Goal: Task Accomplishment & Management: Manage account settings

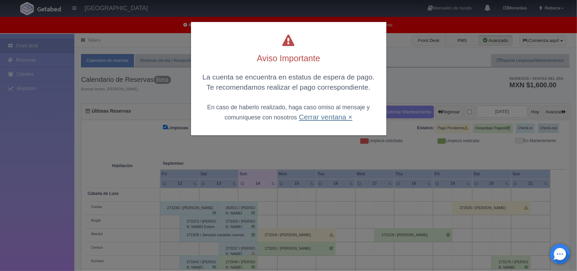
click at [315, 116] on link "Cerrar ventana ×" at bounding box center [325, 117] width 53 height 8
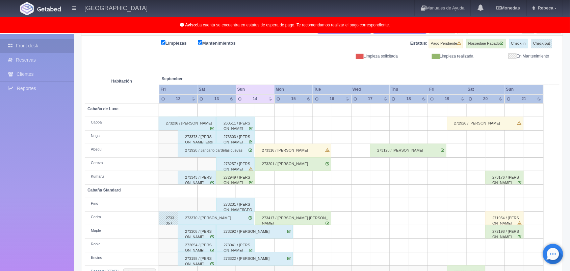
scroll to position [101, 0]
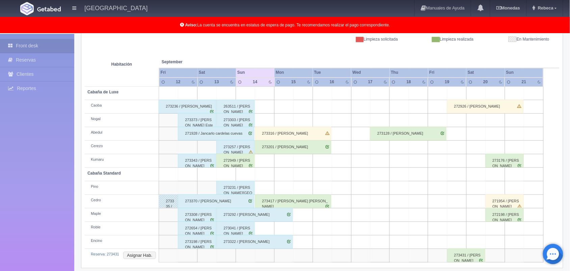
click at [283, 131] on div "273316 / [PERSON_NAME]" at bounding box center [293, 134] width 76 height 14
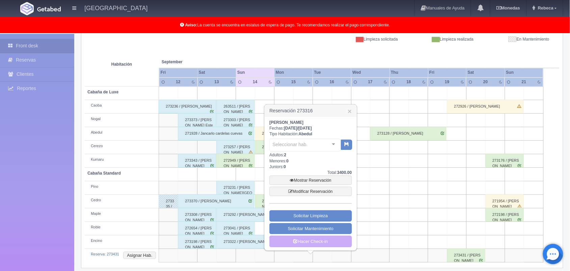
click at [283, 131] on div "Luis Jesús Galan García Fechas: 2025-09-14 / 2025-09-16 Tipo Habitación: Abedul…" at bounding box center [311, 183] width 82 height 127
click at [321, 181] on link "Mostrar Reservación" at bounding box center [311, 179] width 82 height 9
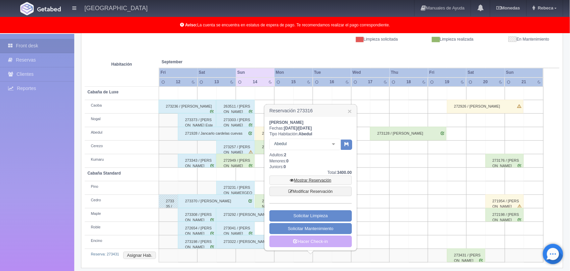
click at [321, 181] on link "Mostrar Reservación" at bounding box center [311, 179] width 82 height 9
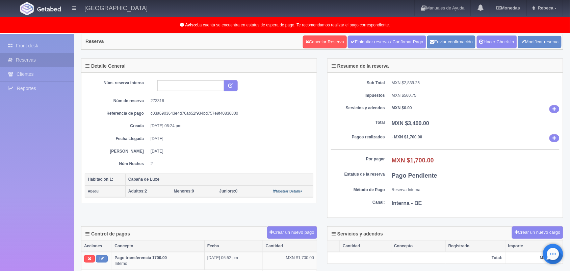
scroll to position [34, 0]
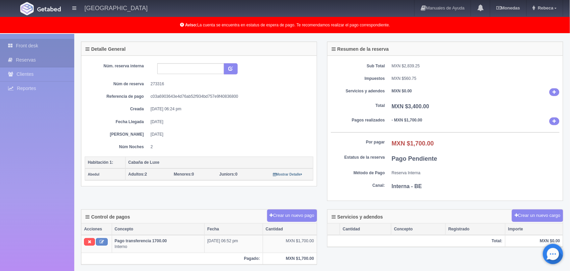
click at [48, 43] on link "Front desk" at bounding box center [37, 46] width 74 height 14
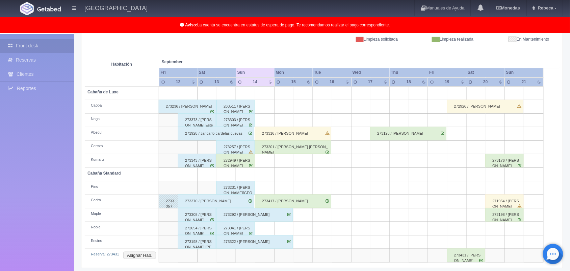
scroll to position [107, 0]
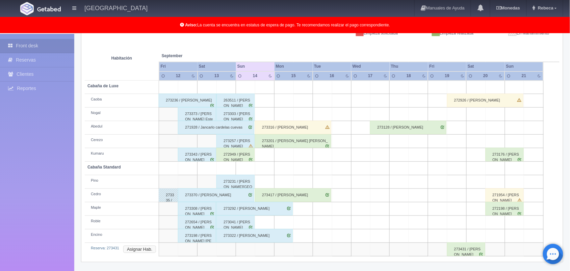
click at [136, 252] on button "Asignar Hab." at bounding box center [139, 248] width 33 height 7
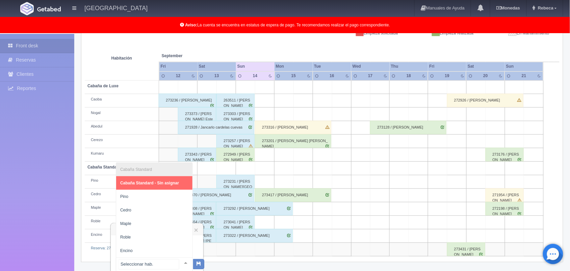
click at [179, 261] on div at bounding box center [186, 262] width 14 height 10
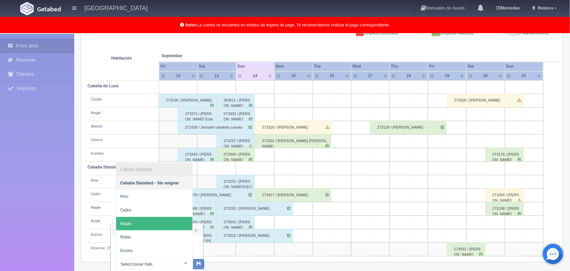
click at [174, 222] on span "Maple" at bounding box center [154, 224] width 76 height 14
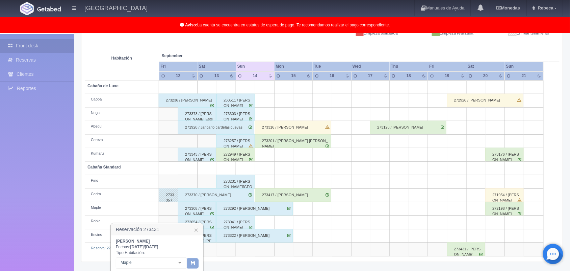
click at [195, 264] on icon "button" at bounding box center [193, 262] width 4 height 4
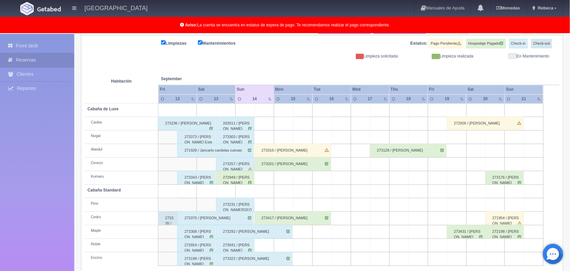
scroll to position [94, 0]
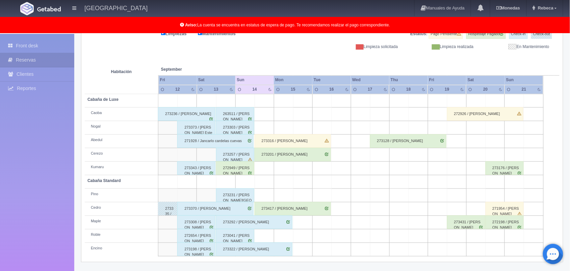
click at [200, 116] on div "273236 / [PERSON_NAME]" at bounding box center [186, 114] width 57 height 14
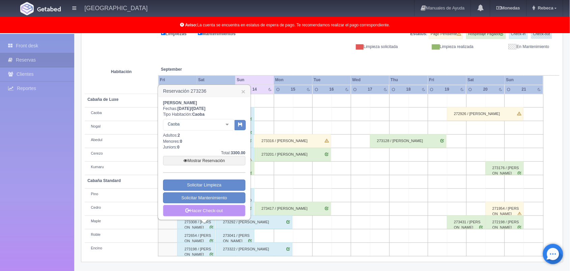
click at [212, 206] on link "Hacer Check-out" at bounding box center [204, 210] width 82 height 11
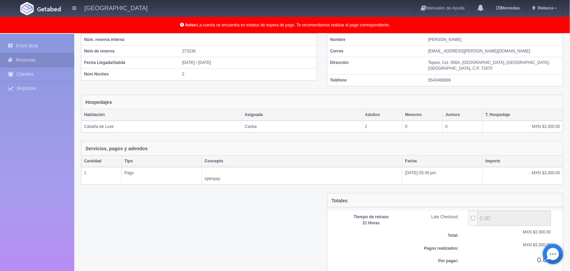
scroll to position [73, 0]
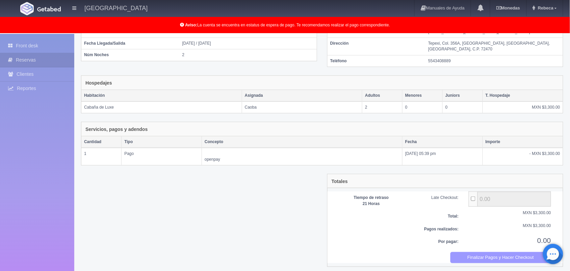
click at [533, 252] on button "Finalizar Pagos y Hacer Checkout" at bounding box center [501, 257] width 101 height 11
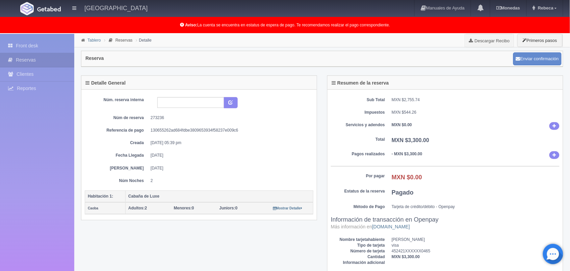
click at [94, 41] on link "Tablero" at bounding box center [94, 40] width 13 height 5
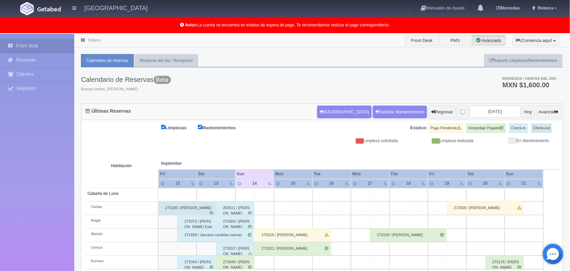
click at [196, 222] on div "273373 / Valentin Esteman Cortes Ramirez" at bounding box center [196, 222] width 38 height 14
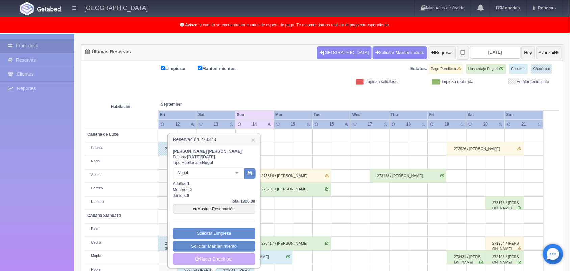
scroll to position [94, 0]
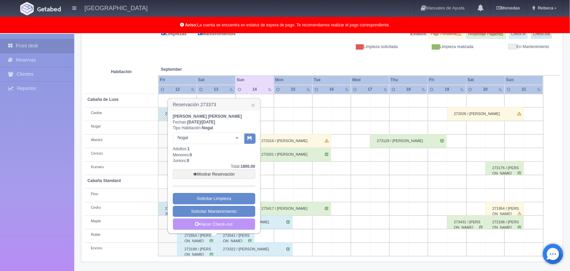
click at [233, 227] on link "Hacer Check-out" at bounding box center [214, 223] width 82 height 11
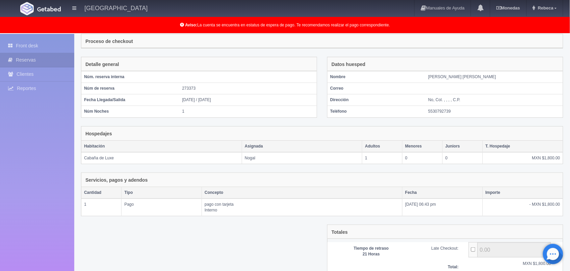
scroll to position [73, 0]
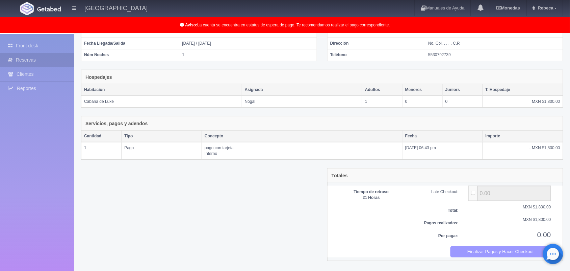
click at [516, 249] on button "Finalizar Pagos y Hacer Checkout" at bounding box center [501, 251] width 101 height 11
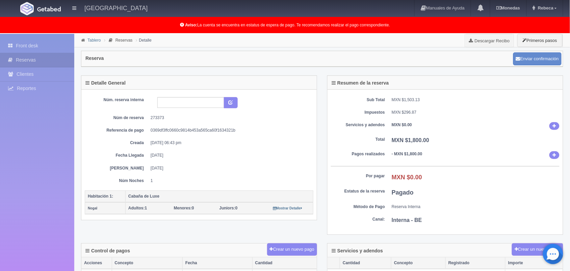
click at [92, 41] on link "Tablero" at bounding box center [94, 40] width 13 height 5
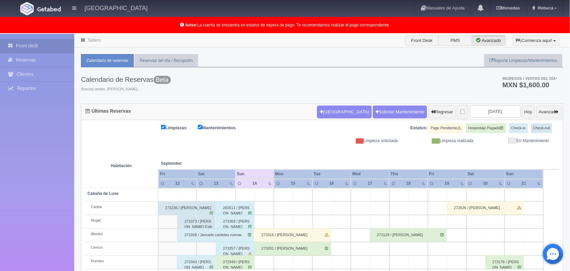
click at [570, 266] on div "Tablero Front Desk PMS Avanzado ¡Comienza aquí! Habitaciones y Reservas Limpiez…" at bounding box center [322, 199] width 496 height 330
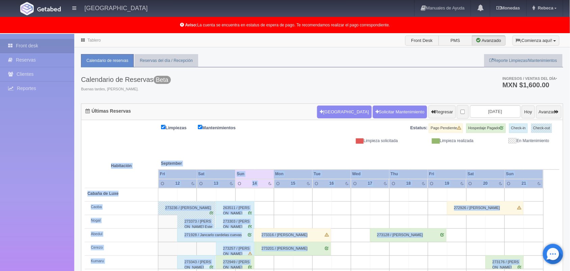
click at [570, 266] on div "Tablero Front Desk PMS Avanzado ¡Comienza aquí! Habitaciones y Reservas Limpiez…" at bounding box center [322, 199] width 496 height 330
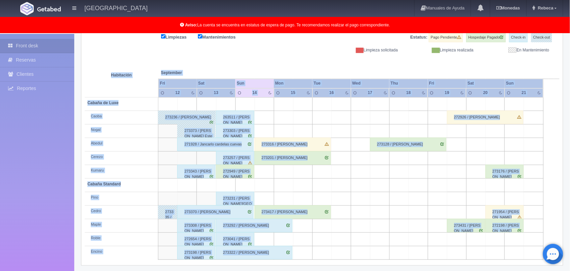
scroll to position [94, 0]
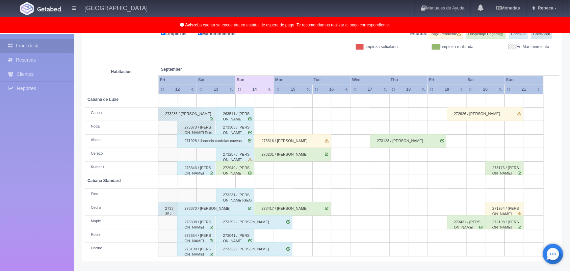
click at [189, 169] on div "273343 / Pablo Alfaro López" at bounding box center [196, 168] width 38 height 14
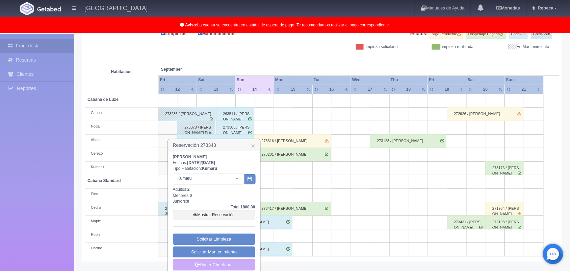
scroll to position [101, 0]
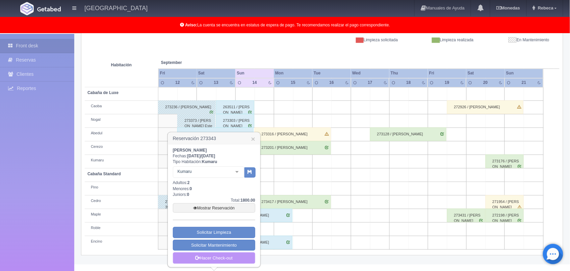
click at [231, 261] on link "Hacer Check-out" at bounding box center [214, 257] width 82 height 11
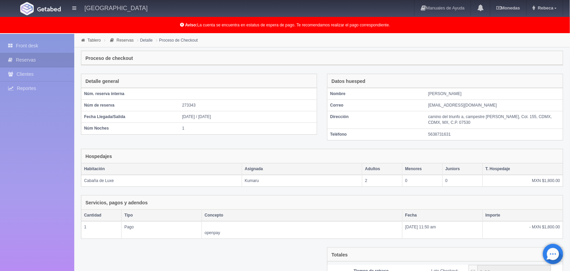
scroll to position [80, 0]
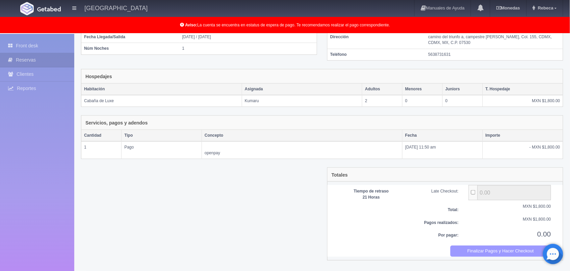
click at [502, 251] on button "Finalizar Pagos y Hacer Checkout" at bounding box center [501, 250] width 101 height 11
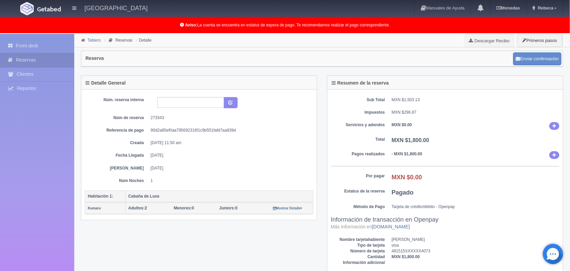
click at [94, 38] on link "Tablero" at bounding box center [94, 40] width 13 height 5
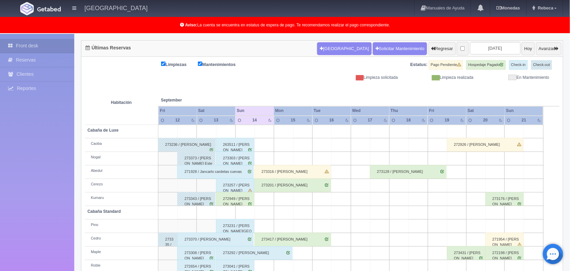
scroll to position [94, 0]
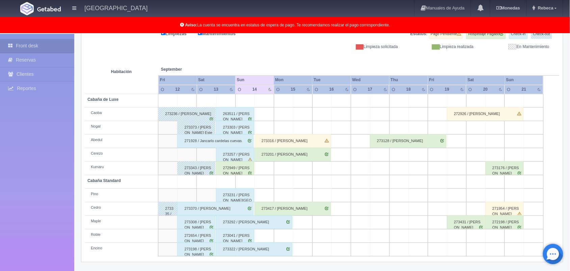
click at [203, 221] on div "273308 / lizette lombo alarcon" at bounding box center [196, 222] width 38 height 14
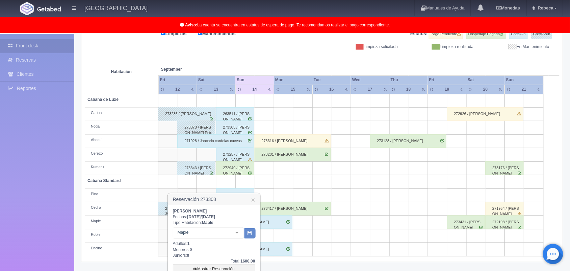
scroll to position [155, 0]
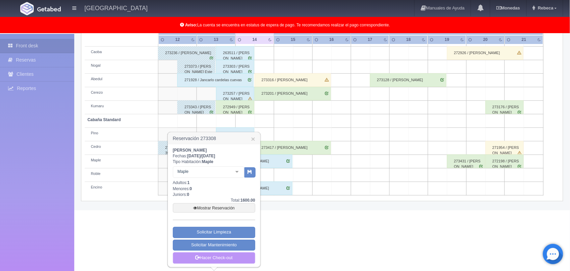
click at [241, 258] on link "Hacer Check-out" at bounding box center [214, 257] width 82 height 11
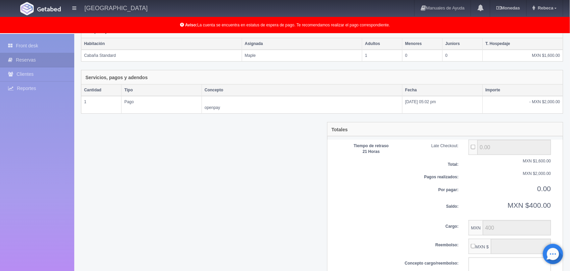
scroll to position [158, 0]
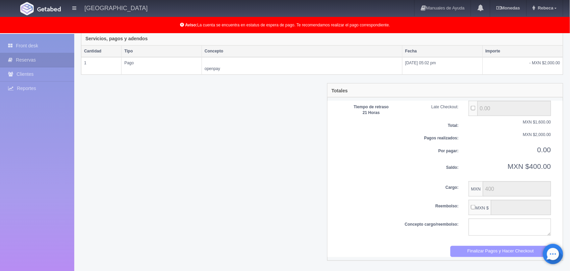
click at [509, 249] on button "Finalizar Pagos y Hacer Checkout" at bounding box center [501, 251] width 101 height 11
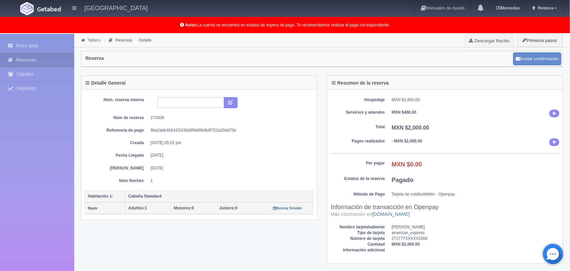
click at [95, 40] on link "Tablero" at bounding box center [94, 40] width 13 height 5
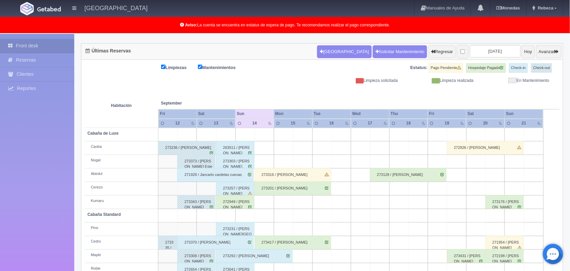
scroll to position [94, 0]
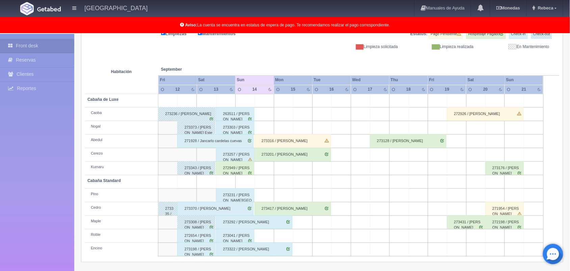
click at [193, 235] on div "272654 / [PERSON_NAME]" at bounding box center [196, 236] width 38 height 14
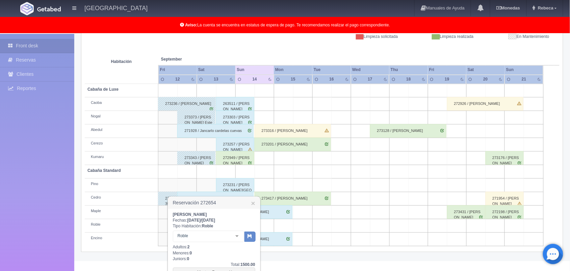
scroll to position [169, 0]
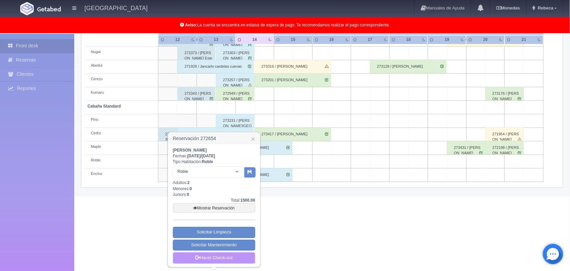
click at [217, 258] on link "Hacer Check-out" at bounding box center [214, 257] width 82 height 11
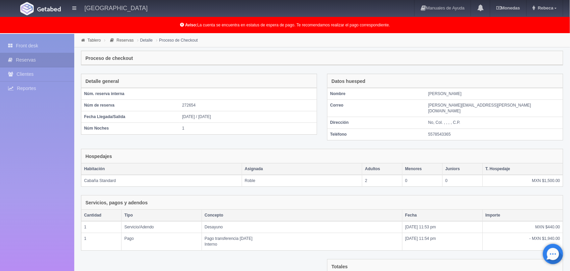
scroll to position [85, 0]
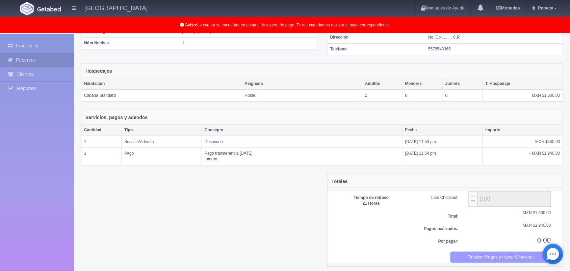
click at [489, 254] on button "Finalizar Pagos y Hacer Checkout" at bounding box center [501, 256] width 101 height 11
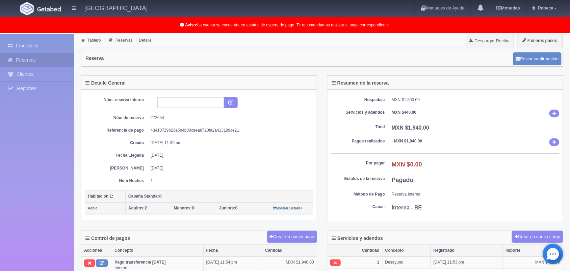
click at [91, 37] on li "Tablero" at bounding box center [90, 40] width 23 height 6
click at [92, 39] on link "Tablero" at bounding box center [94, 40] width 13 height 5
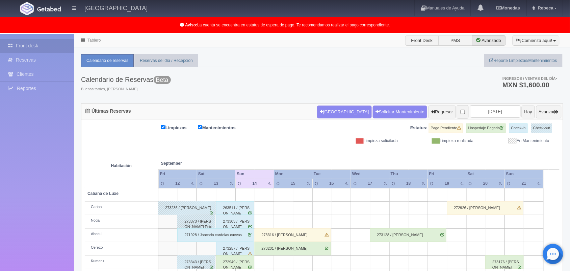
scroll to position [94, 0]
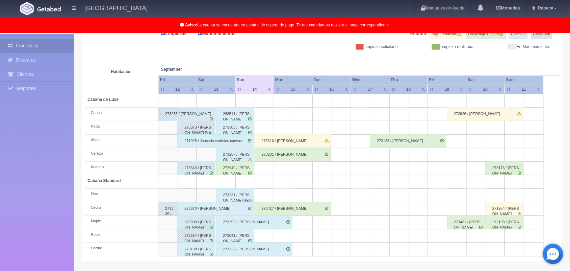
click at [203, 249] on div "273198 / Vanessa Martínez Ayala" at bounding box center [196, 249] width 38 height 14
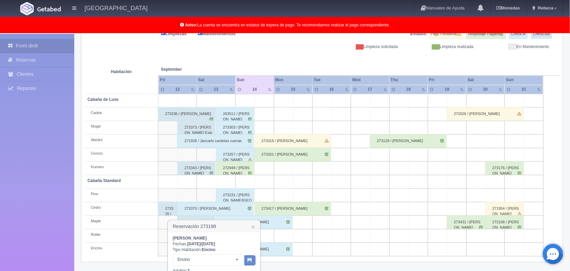
scroll to position [182, 0]
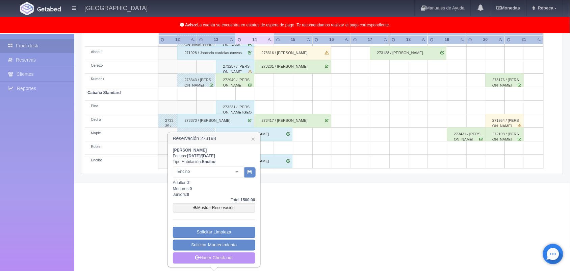
click at [221, 259] on link "Hacer Check-out" at bounding box center [214, 257] width 82 height 11
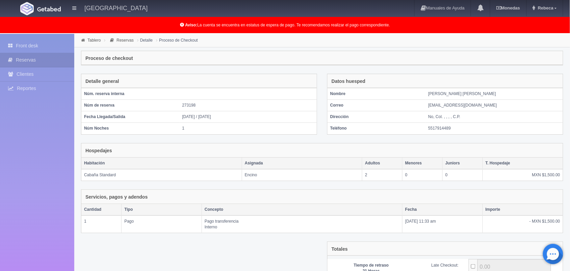
scroll to position [73, 0]
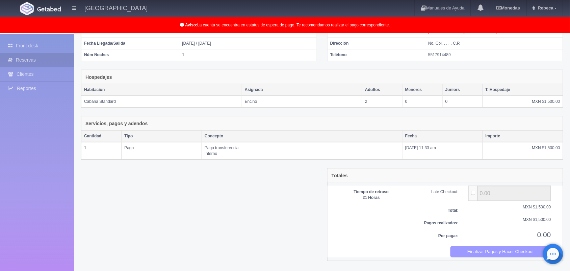
click at [510, 250] on button "Finalizar Pagos y Hacer Checkout" at bounding box center [501, 251] width 101 height 11
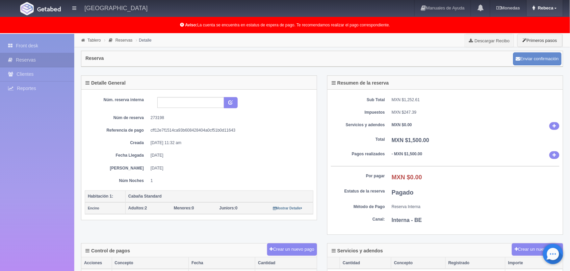
click at [555, 8] on link "Rebeca" at bounding box center [545, 8] width 36 height 16
click at [546, 32] on link "Salir / Log Out" at bounding box center [536, 32] width 53 height 8
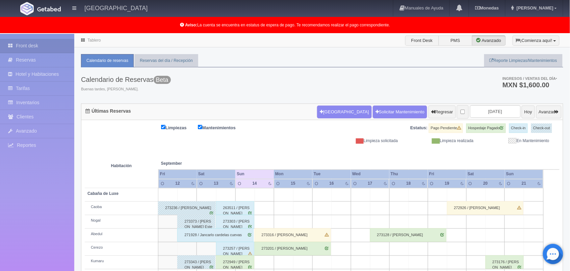
scroll to position [94, 0]
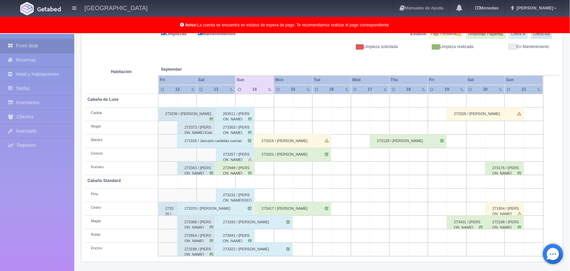
click at [240, 118] on div "263511 / [PERSON_NAME]" at bounding box center [235, 114] width 38 height 14
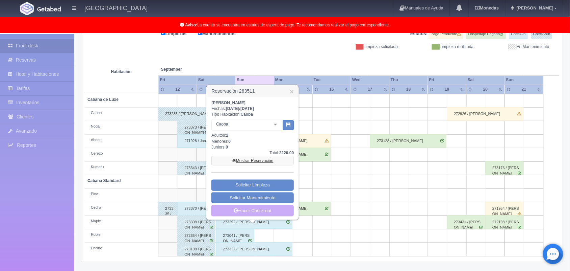
click at [249, 160] on link "Mostrar Reservación" at bounding box center [253, 160] width 82 height 9
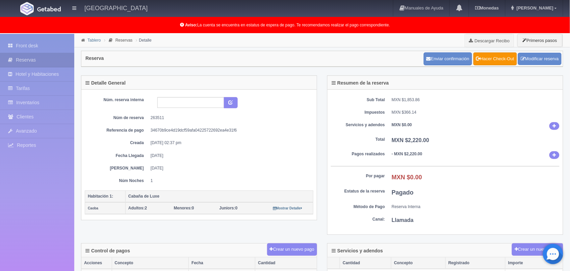
click at [94, 39] on link "Tablero" at bounding box center [94, 40] width 13 height 5
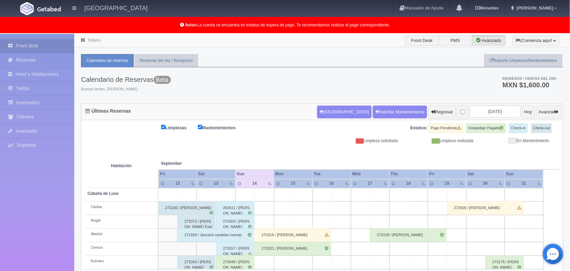
click at [229, 224] on div "273303 / [PERSON_NAME]" at bounding box center [235, 222] width 38 height 14
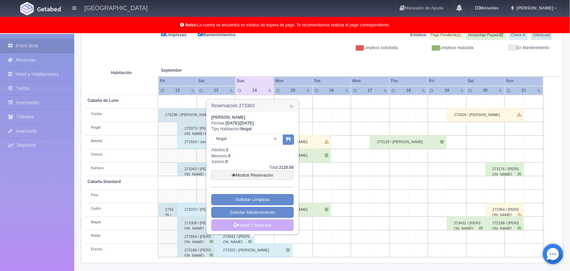
scroll to position [91, 0]
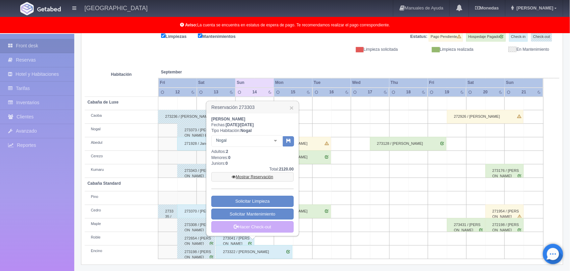
click at [257, 176] on link "Mostrar Reservación" at bounding box center [253, 176] width 82 height 9
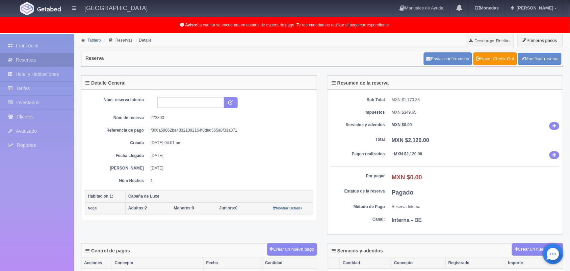
click at [92, 40] on link "Tablero" at bounding box center [94, 40] width 13 height 5
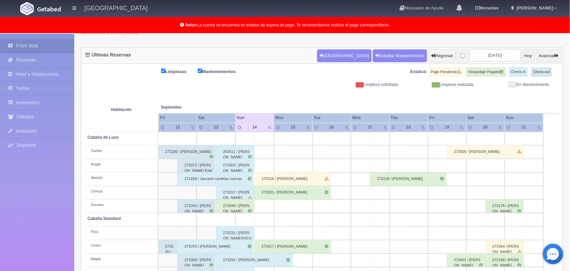
scroll to position [94, 0]
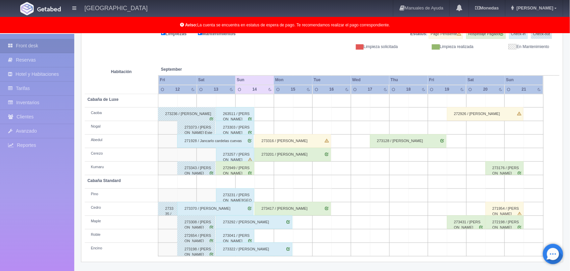
click at [232, 139] on div "271928 / Jancarlo cardelas cuevas" at bounding box center [215, 141] width 76 height 14
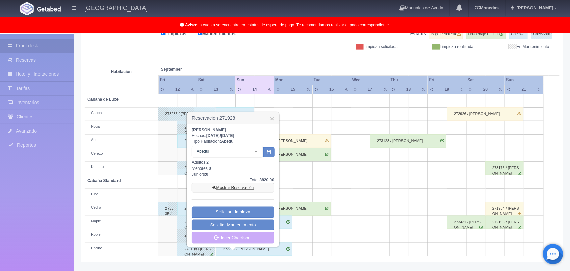
click at [231, 190] on link "Mostrar Reservación" at bounding box center [233, 187] width 82 height 9
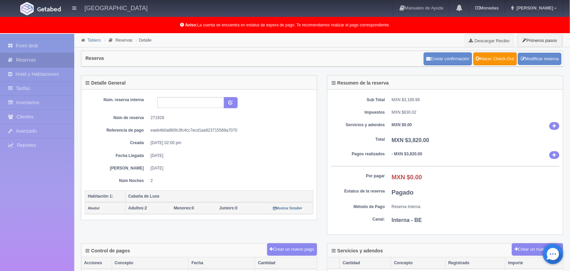
click at [94, 40] on link "Tablero" at bounding box center [94, 40] width 13 height 5
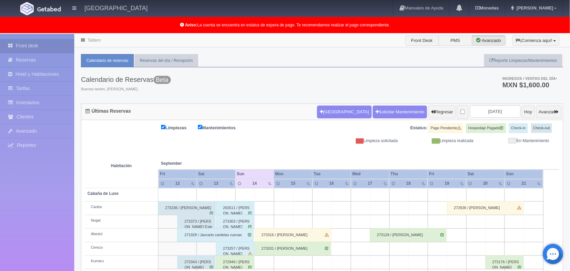
scroll to position [94, 0]
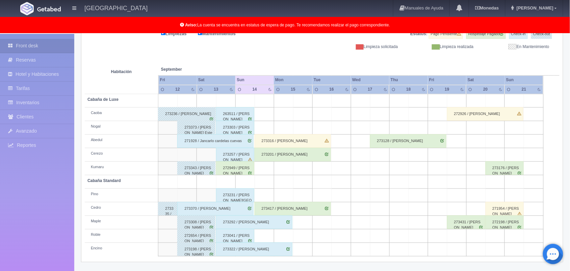
click at [246, 155] on div "273257 / jose luis valle rodriguez" at bounding box center [235, 155] width 38 height 14
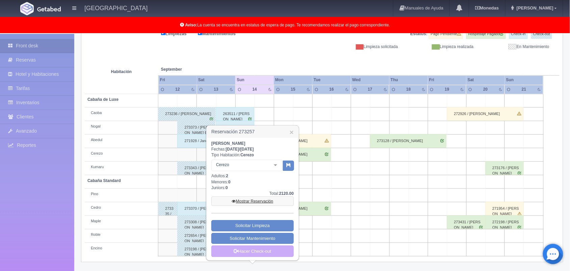
click at [255, 200] on link "Mostrar Reservación" at bounding box center [253, 200] width 82 height 9
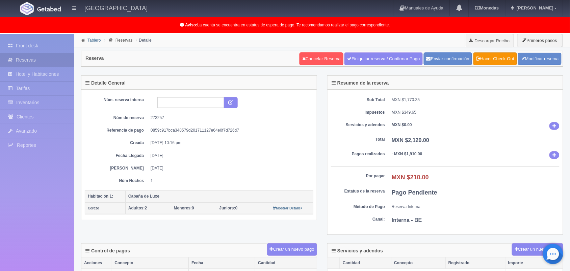
click at [92, 40] on link "Tablero" at bounding box center [94, 40] width 13 height 5
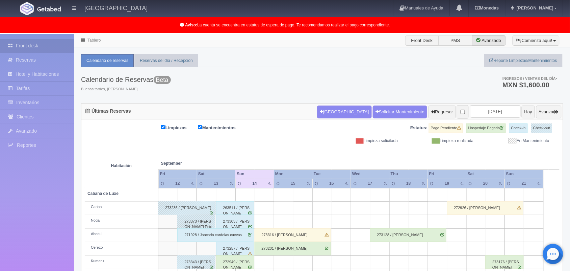
scroll to position [94, 0]
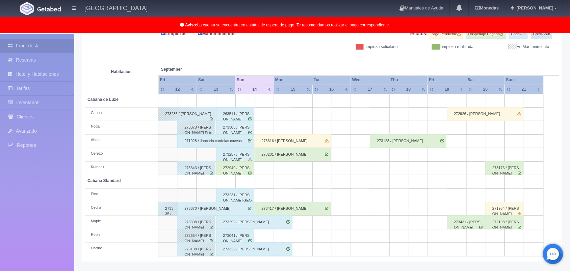
click at [240, 199] on div "273231 / Brianda Plaza" at bounding box center [235, 195] width 38 height 14
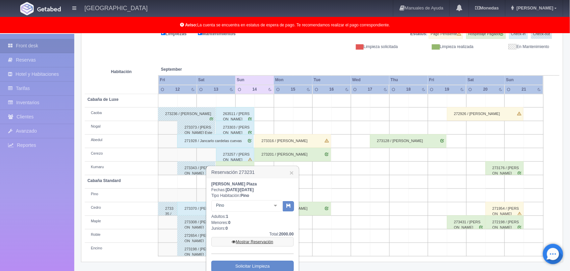
click at [248, 240] on link "Mostrar Reservación" at bounding box center [253, 241] width 82 height 9
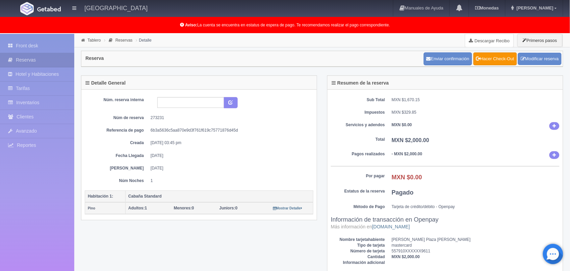
click at [483, 38] on link "Descargar Recibo" at bounding box center [490, 41] width 48 height 14
click at [95, 41] on link "Tablero" at bounding box center [94, 40] width 13 height 5
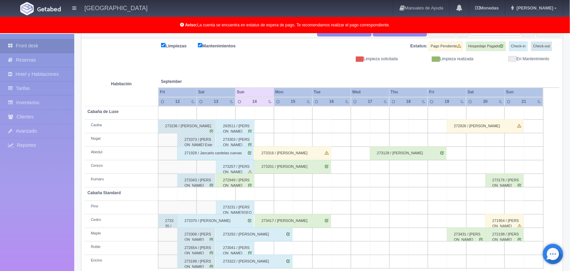
scroll to position [94, 0]
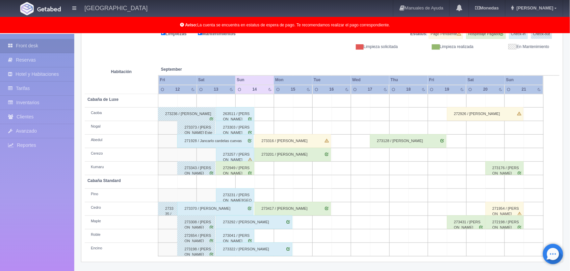
click at [230, 209] on div "273370 / [PERSON_NAME]" at bounding box center [215, 209] width 76 height 14
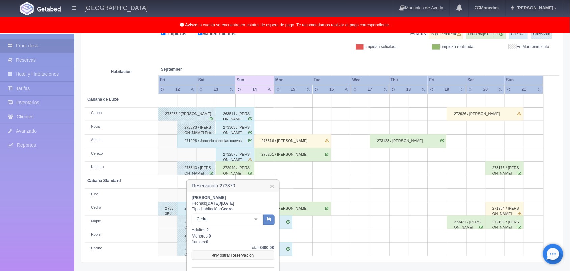
click at [249, 253] on link "Mostrar Reservación" at bounding box center [233, 254] width 82 height 9
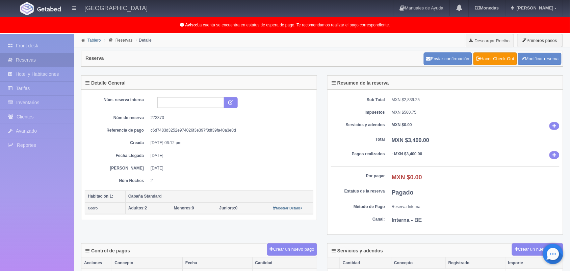
click at [89, 41] on link "Tablero" at bounding box center [94, 40] width 13 height 5
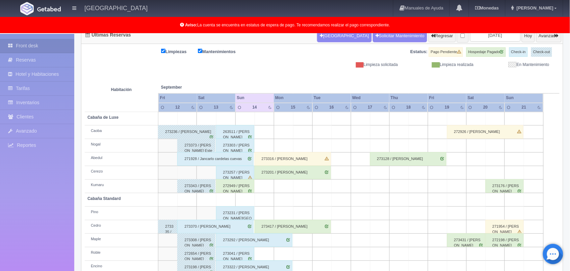
scroll to position [94, 0]
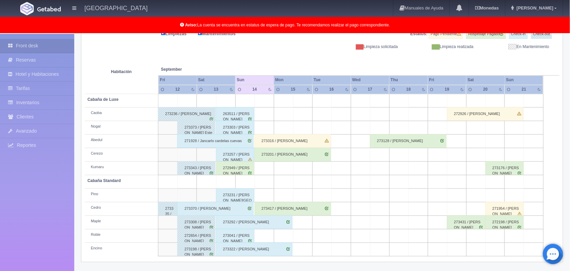
click at [246, 224] on div "273292 / [PERSON_NAME]" at bounding box center [254, 222] width 76 height 14
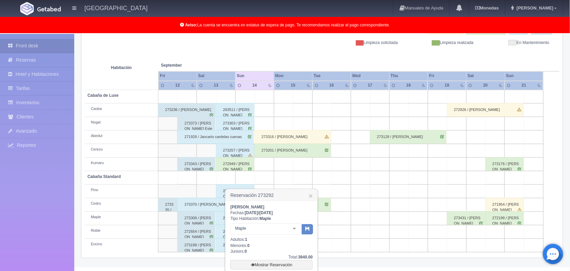
scroll to position [167, 0]
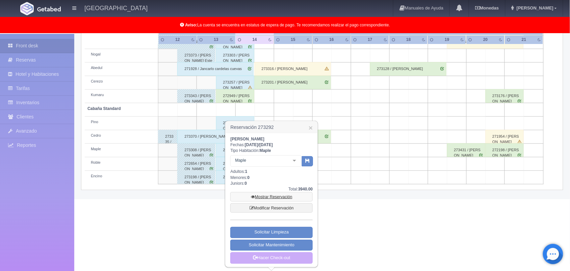
click at [281, 195] on link "Mostrar Reservación" at bounding box center [271, 196] width 82 height 9
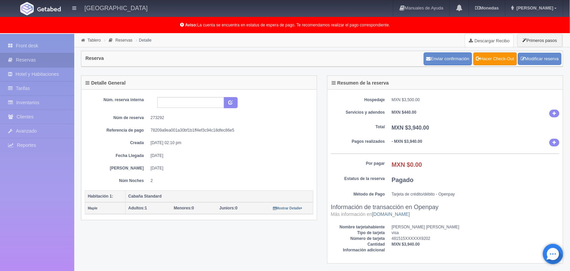
click at [498, 43] on link "Descargar Recibo" at bounding box center [490, 41] width 48 height 14
click at [95, 39] on link "Tablero" at bounding box center [94, 40] width 13 height 5
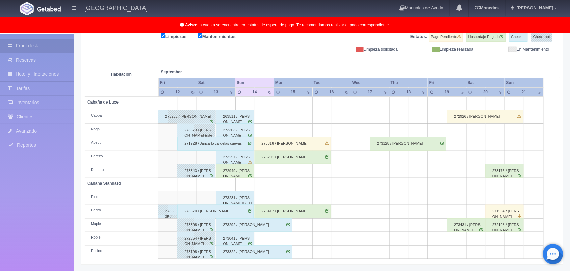
scroll to position [94, 0]
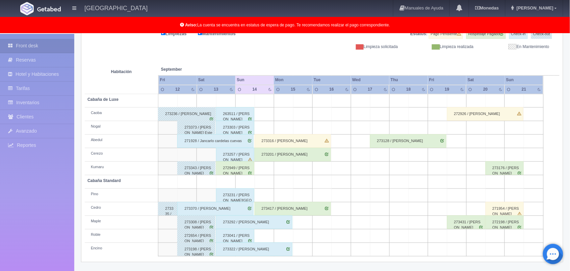
click at [246, 235] on div "273041 / [PERSON_NAME]" at bounding box center [235, 236] width 38 height 14
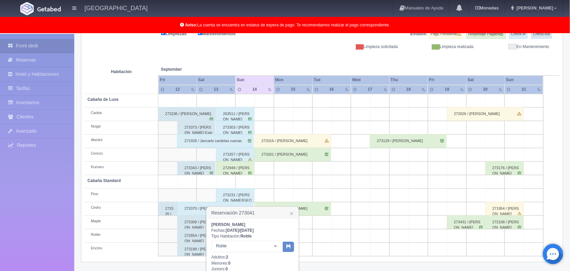
scroll to position [169, 0]
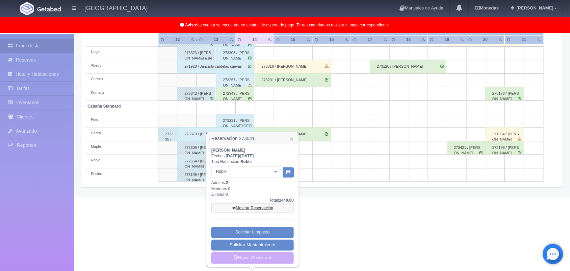
click at [252, 204] on link "Mostrar Reservación" at bounding box center [253, 207] width 82 height 9
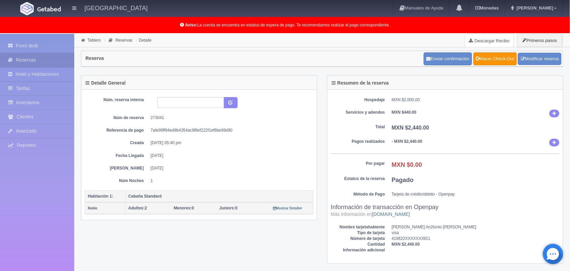
click at [480, 38] on link "Descargar Recibo" at bounding box center [490, 41] width 48 height 14
click at [92, 41] on link "Tablero" at bounding box center [94, 40] width 13 height 5
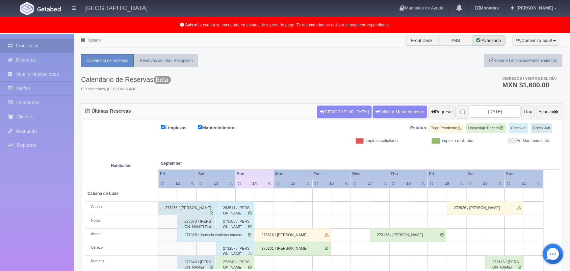
scroll to position [94, 0]
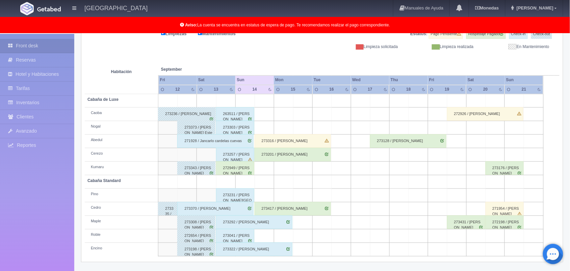
click at [236, 251] on div "273322 / [PERSON_NAME]" at bounding box center [254, 249] width 76 height 14
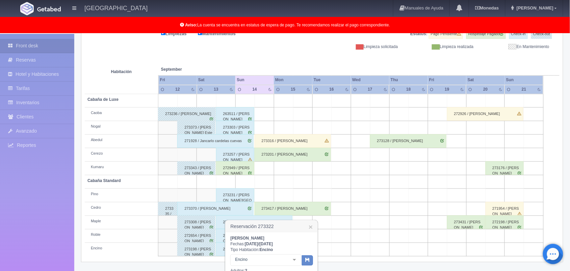
scroll to position [194, 0]
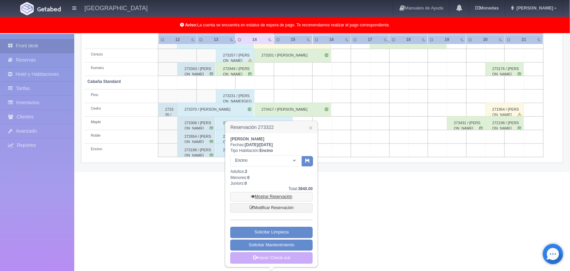
click at [274, 196] on link "Mostrar Reservación" at bounding box center [271, 196] width 82 height 9
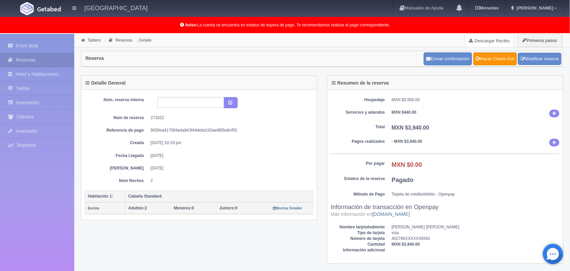
click at [486, 44] on link "Descargar Recibo" at bounding box center [490, 41] width 48 height 14
click at [498, 38] on link "Descargar Recibo" at bounding box center [490, 41] width 48 height 14
click at [96, 38] on link "Tablero" at bounding box center [94, 40] width 13 height 5
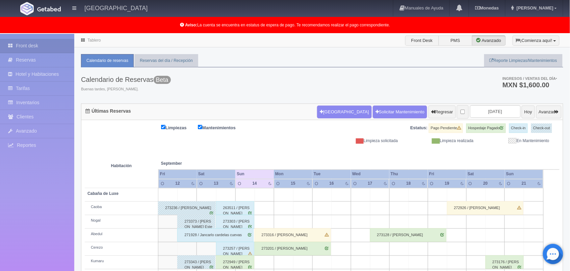
scroll to position [94, 0]
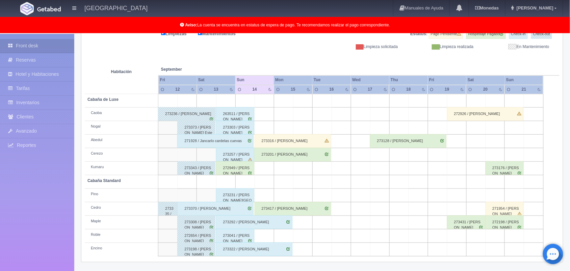
click at [306, 156] on div "273201 / [PERSON_NAME]" at bounding box center [293, 155] width 76 height 14
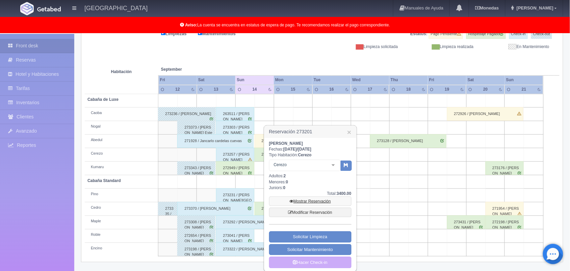
click at [313, 201] on link "Mostrar Reservación" at bounding box center [310, 200] width 82 height 9
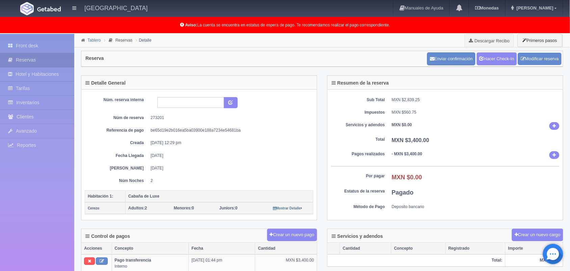
click at [94, 41] on link "Tablero" at bounding box center [94, 40] width 13 height 5
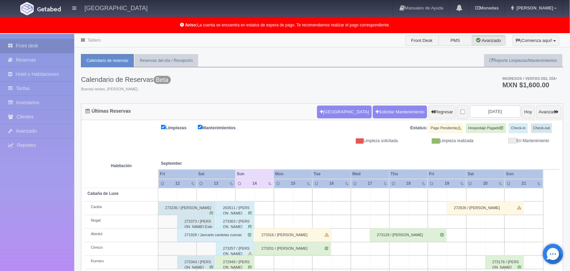
scroll to position [94, 0]
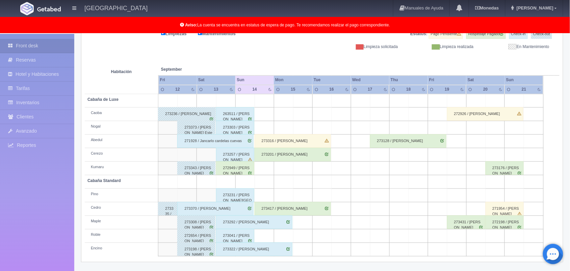
click at [295, 207] on div "273417 / Omar Francisco Lara García" at bounding box center [293, 209] width 76 height 14
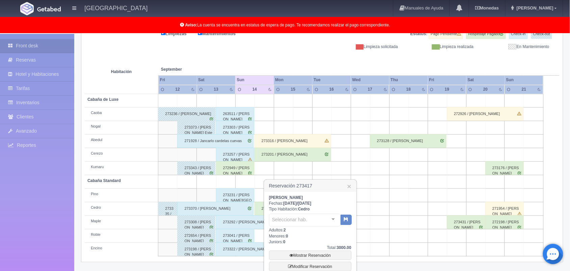
click at [295, 207] on div "Omar Francisco Lara García Fechas: 2025-09-14 / 2025-09-16 Tipo Habitación: Ced…" at bounding box center [310, 258] width 82 height 127
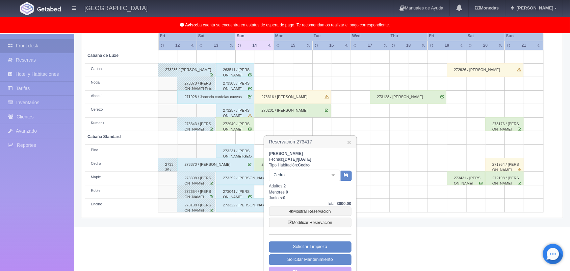
scroll to position [136, 0]
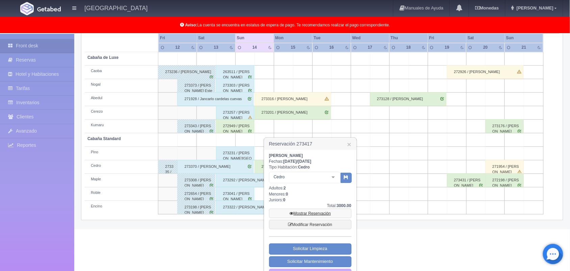
click at [327, 213] on link "Mostrar Reservación" at bounding box center [310, 212] width 82 height 9
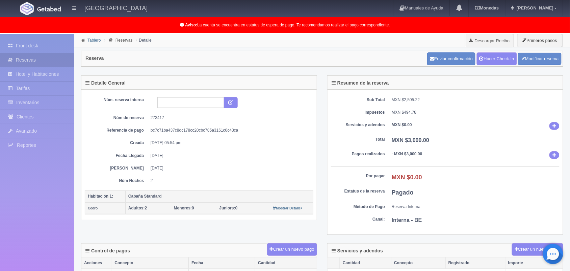
click at [90, 39] on link "Tablero" at bounding box center [94, 40] width 13 height 5
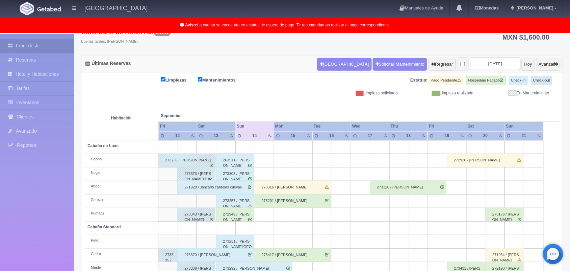
scroll to position [26, 0]
